Goal: Find specific page/section: Find specific page/section

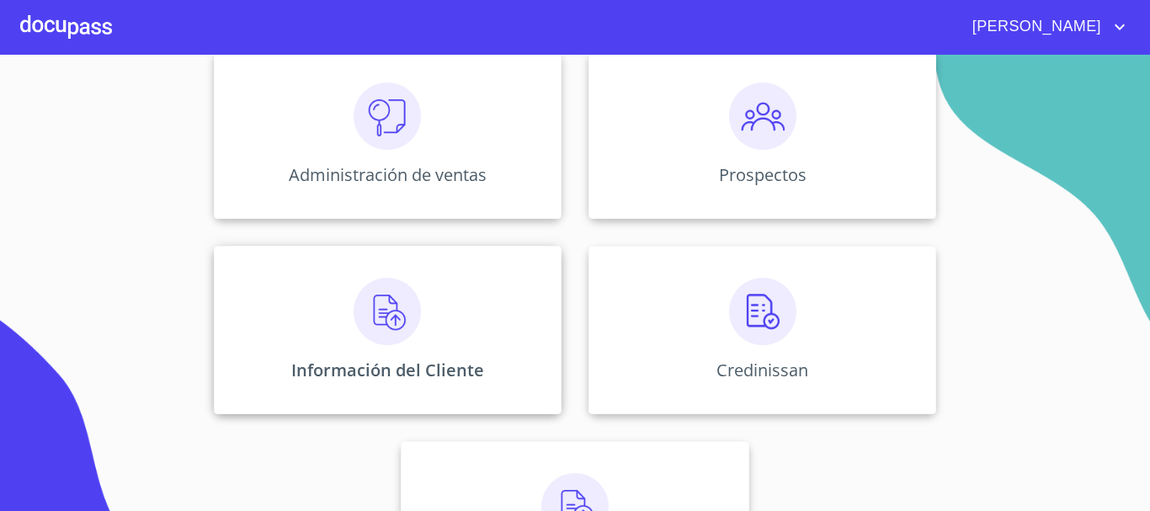
scroll to position [253, 0]
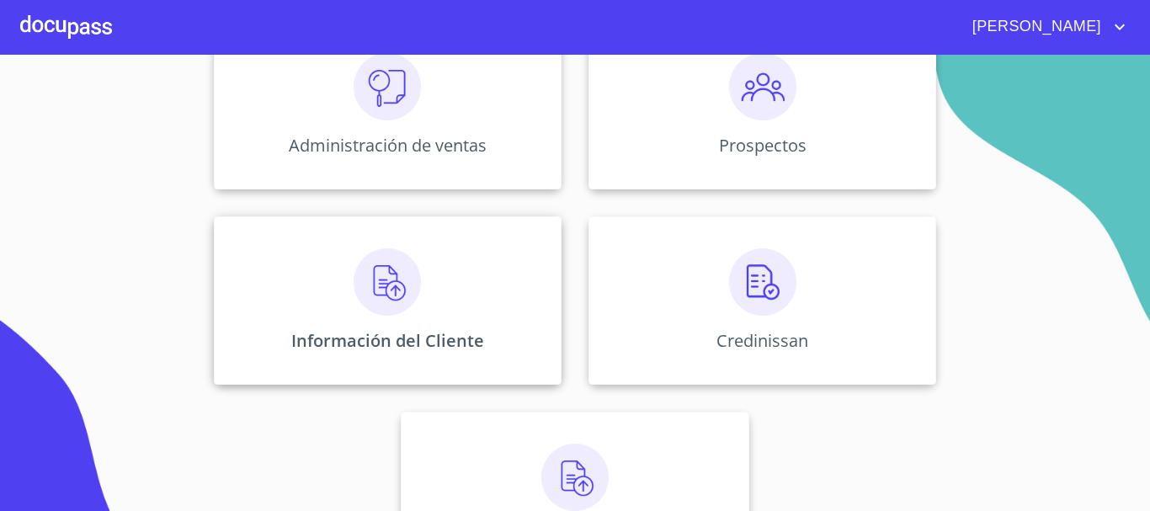
click at [381, 321] on div "Información del Cliente" at bounding box center [388, 300] width 348 height 168
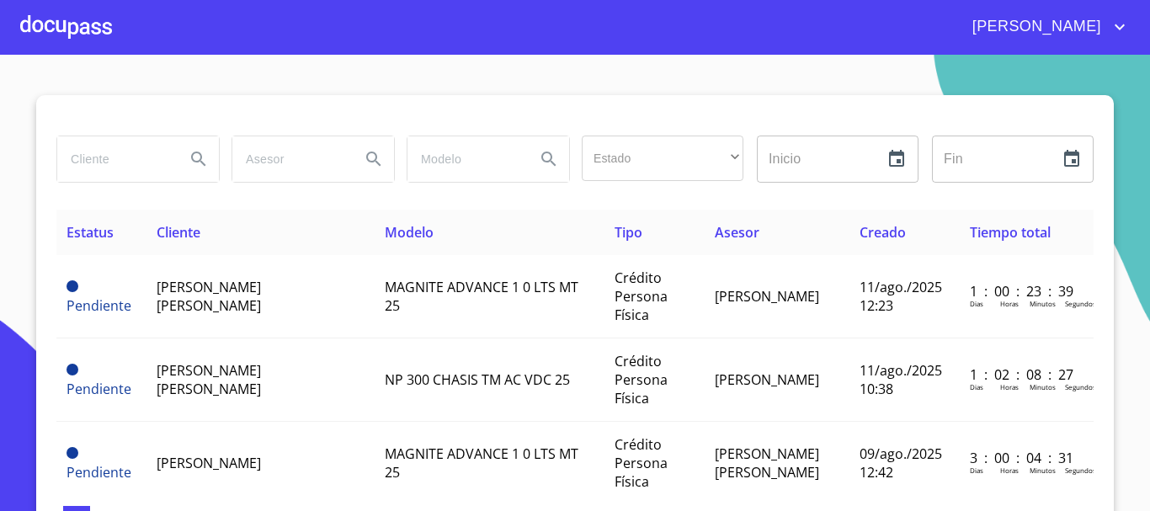
click at [120, 155] on input "search" at bounding box center [114, 158] width 114 height 45
type input "MEGAMOTRIZ"
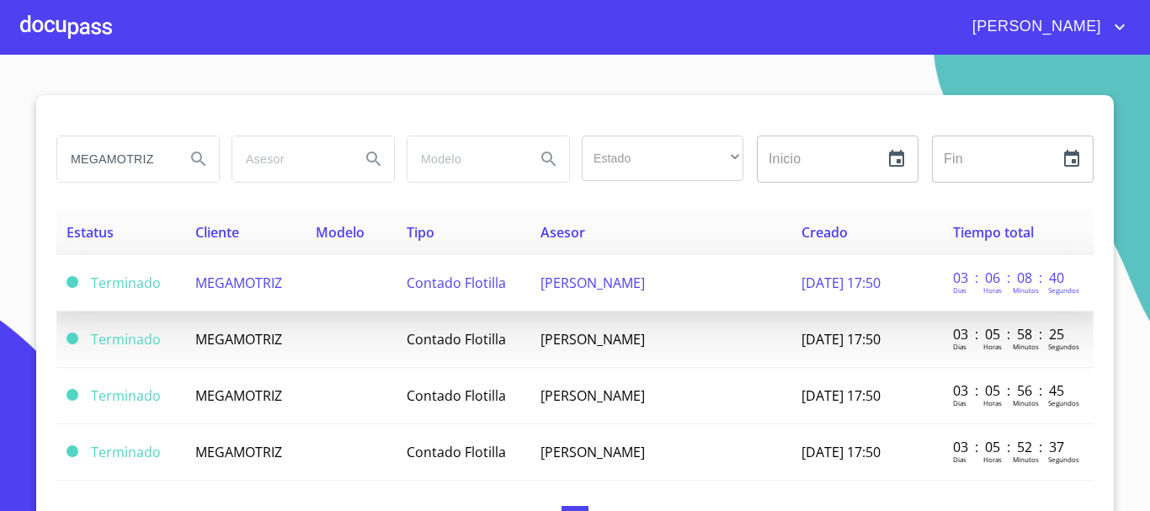
click at [258, 287] on span "MEGAMOTRIZ" at bounding box center [238, 283] width 87 height 19
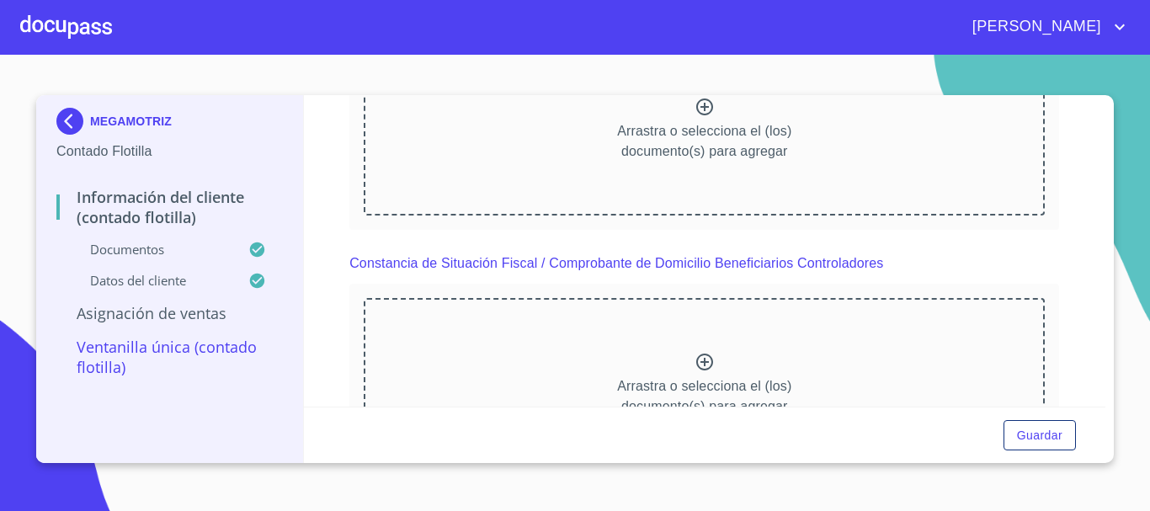
scroll to position [4808, 0]
